Goal: Task Accomplishment & Management: Complete application form

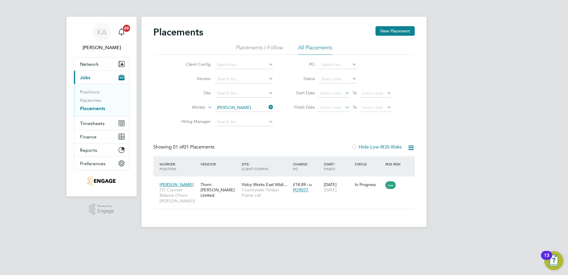
scroll to position [6, 28]
click at [88, 121] on span "Timesheets" at bounding box center [92, 123] width 25 height 6
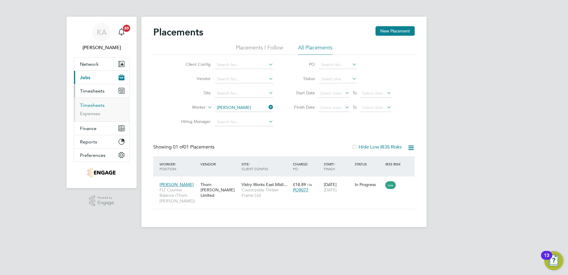
click at [94, 103] on link "Timesheets" at bounding box center [92, 105] width 25 height 6
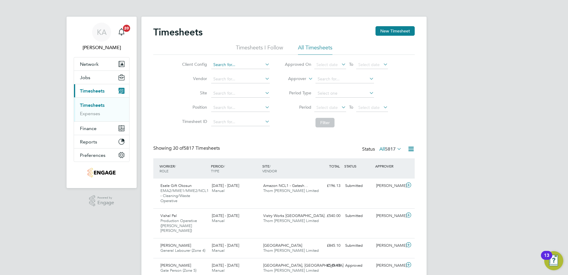
click at [241, 63] on input at bounding box center [240, 65] width 59 height 8
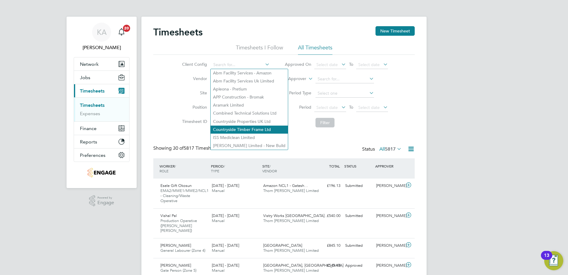
click at [232, 126] on li "Countryside Timber Frame Ltd" at bounding box center [249, 129] width 77 height 8
type input "Countryside Timber Frame Ltd"
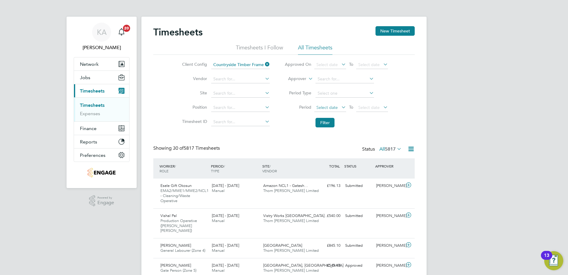
click at [326, 105] on span "Select date" at bounding box center [327, 107] width 21 height 5
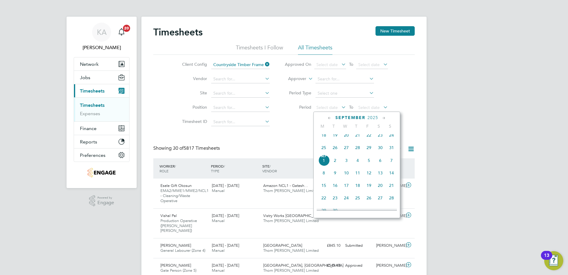
click at [326, 152] on span "25" at bounding box center [323, 147] width 11 height 11
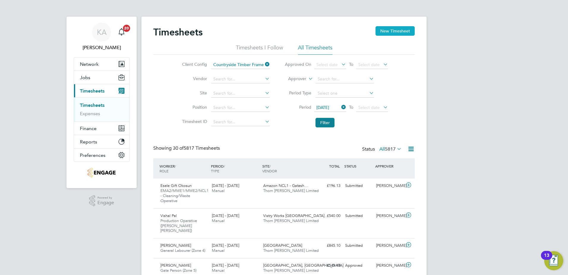
click at [394, 29] on button "New Timesheet" at bounding box center [395, 31] width 39 height 10
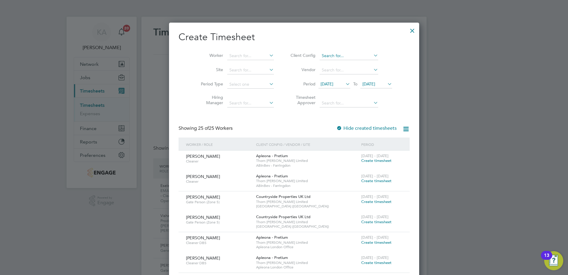
click at [337, 55] on input at bounding box center [349, 56] width 59 height 8
click at [331, 118] on li "Countryside Timber Frame Ltd" at bounding box center [347, 120] width 77 height 8
type input "Countryside Timber Frame Ltd"
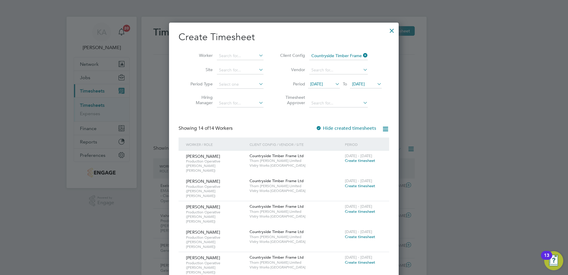
click at [323, 84] on span "[DATE]" at bounding box center [316, 83] width 13 height 5
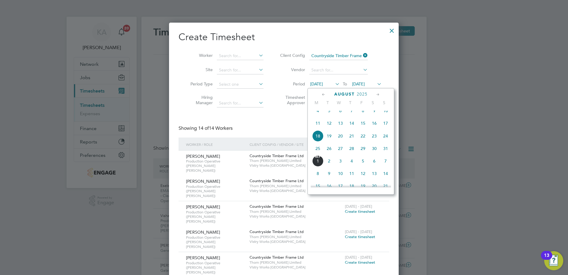
click at [316, 153] on span "25" at bounding box center [317, 148] width 11 height 11
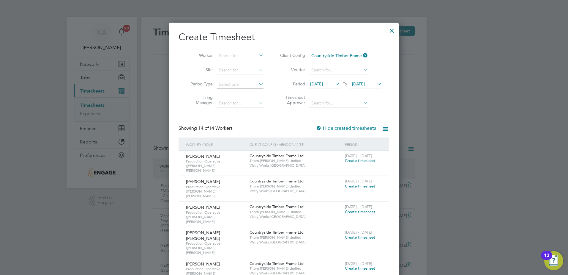
click at [391, 30] on div at bounding box center [392, 29] width 11 height 11
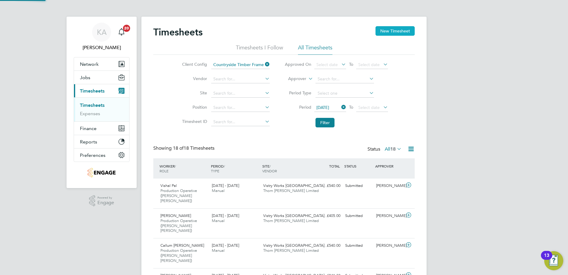
scroll to position [20, 52]
click at [392, 33] on button "New Timesheet" at bounding box center [395, 31] width 39 height 10
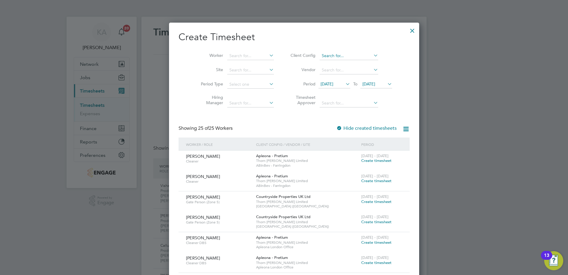
click at [326, 58] on input at bounding box center [349, 56] width 59 height 8
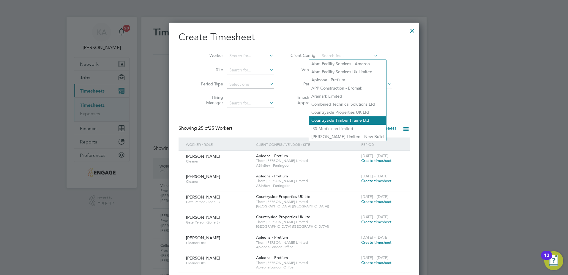
click at [328, 117] on li "Countryside Timber Frame Ltd" at bounding box center [347, 120] width 77 height 8
type input "Countryside Timber Frame Ltd"
